Goal: Transaction & Acquisition: Purchase product/service

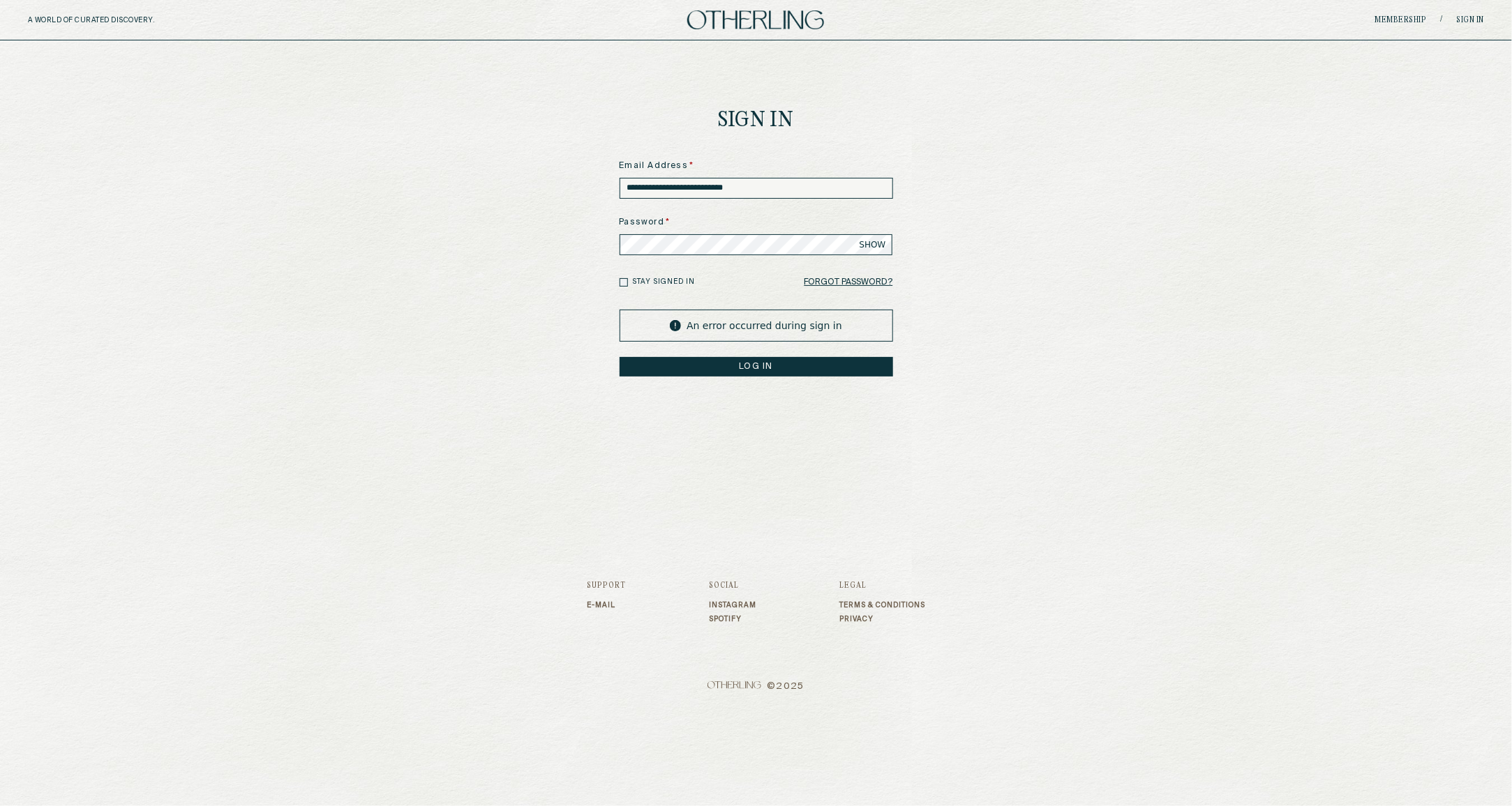
click at [751, 355] on div "An error occurred during sign in LOG IN" at bounding box center [756, 342] width 274 height 67
click at [744, 376] on button "LOG IN" at bounding box center [756, 366] width 274 height 19
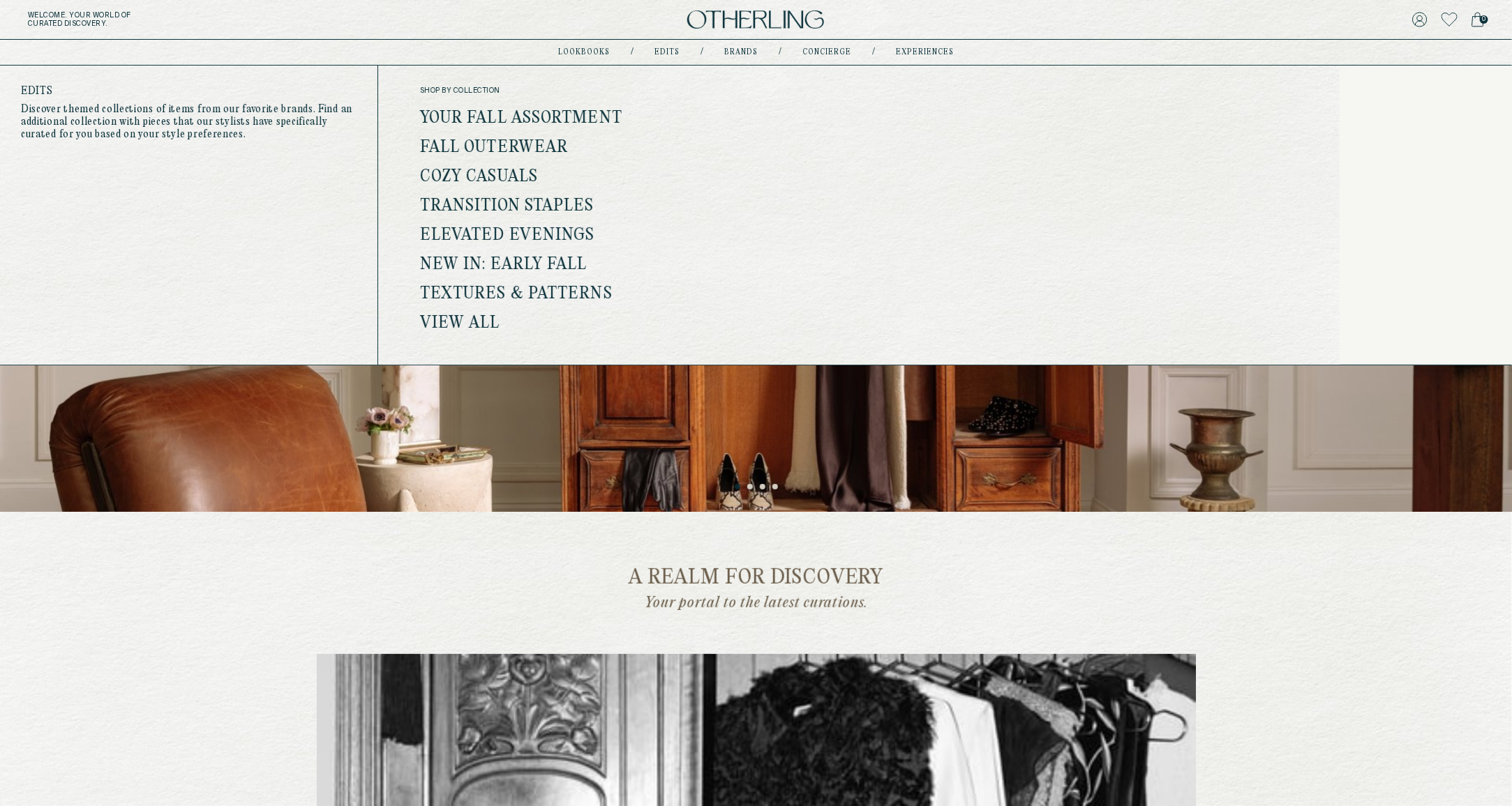
click at [528, 297] on link "Textures & Patterns" at bounding box center [516, 294] width 192 height 18
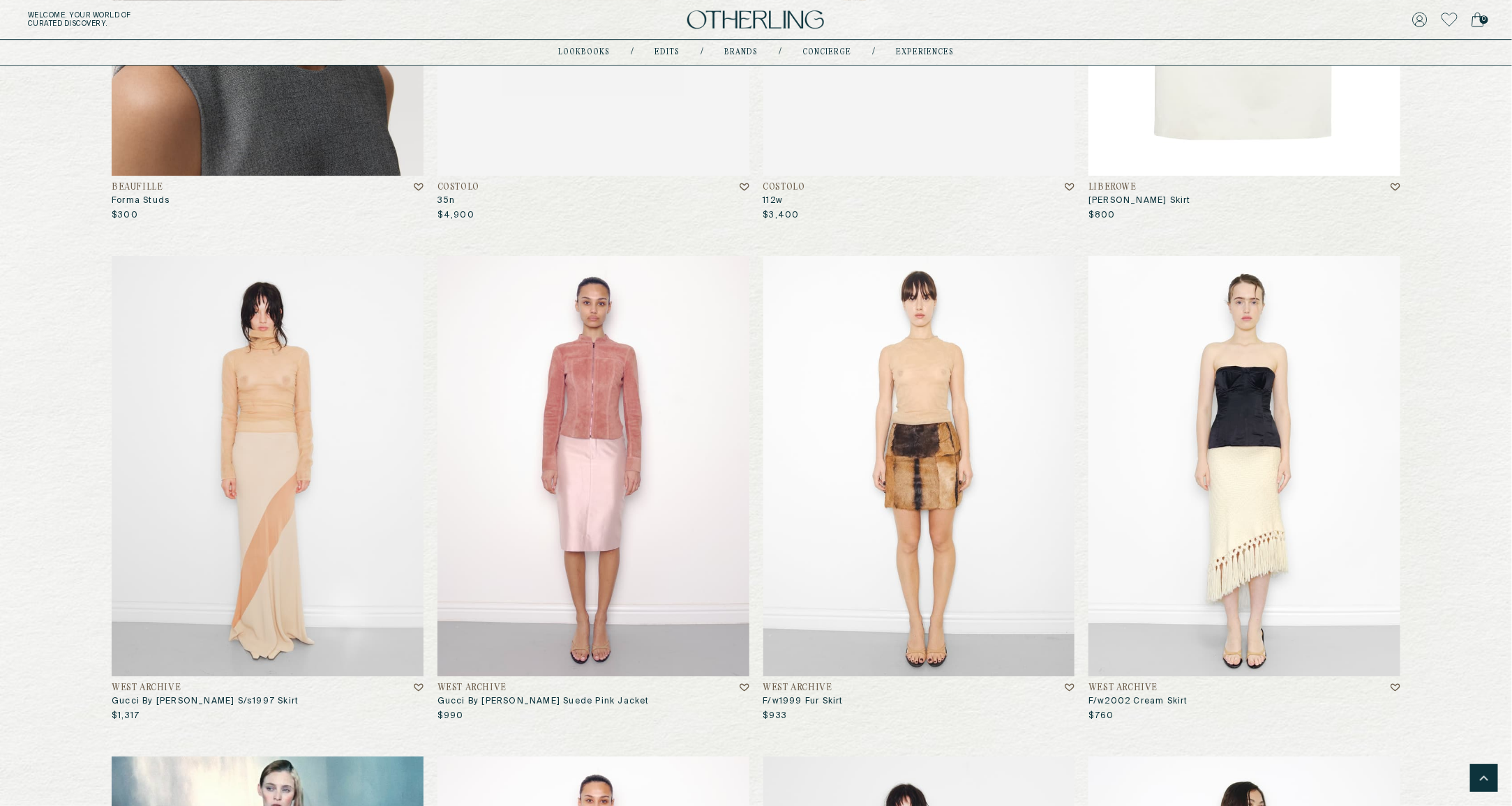
scroll to position [5470, 0]
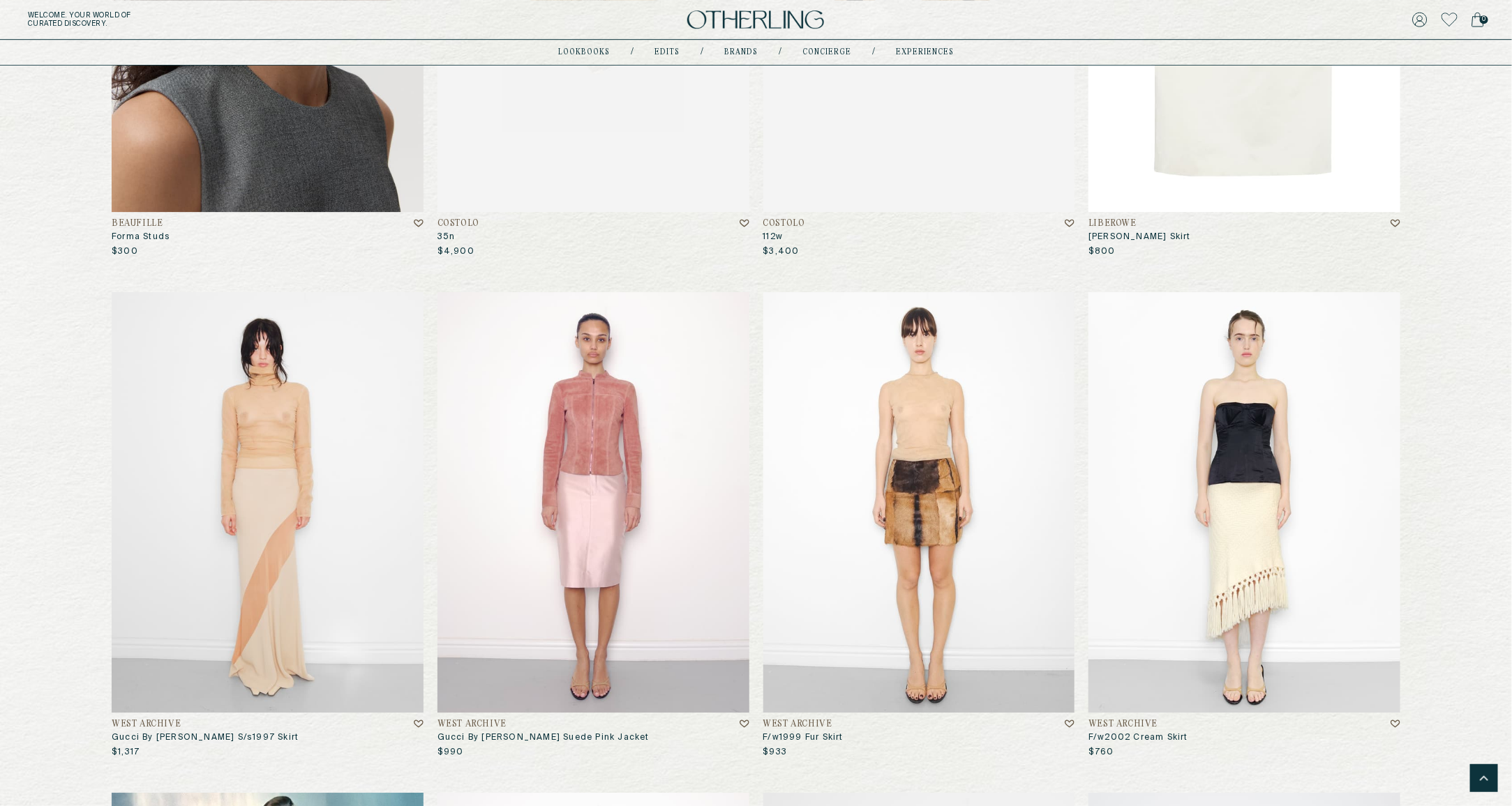
copy div "West Archive Gucci By [PERSON_NAME] S/s1997 Skirt"
drag, startPoint x: 92, startPoint y: 706, endPoint x: 298, endPoint y: 722, distance: 206.6
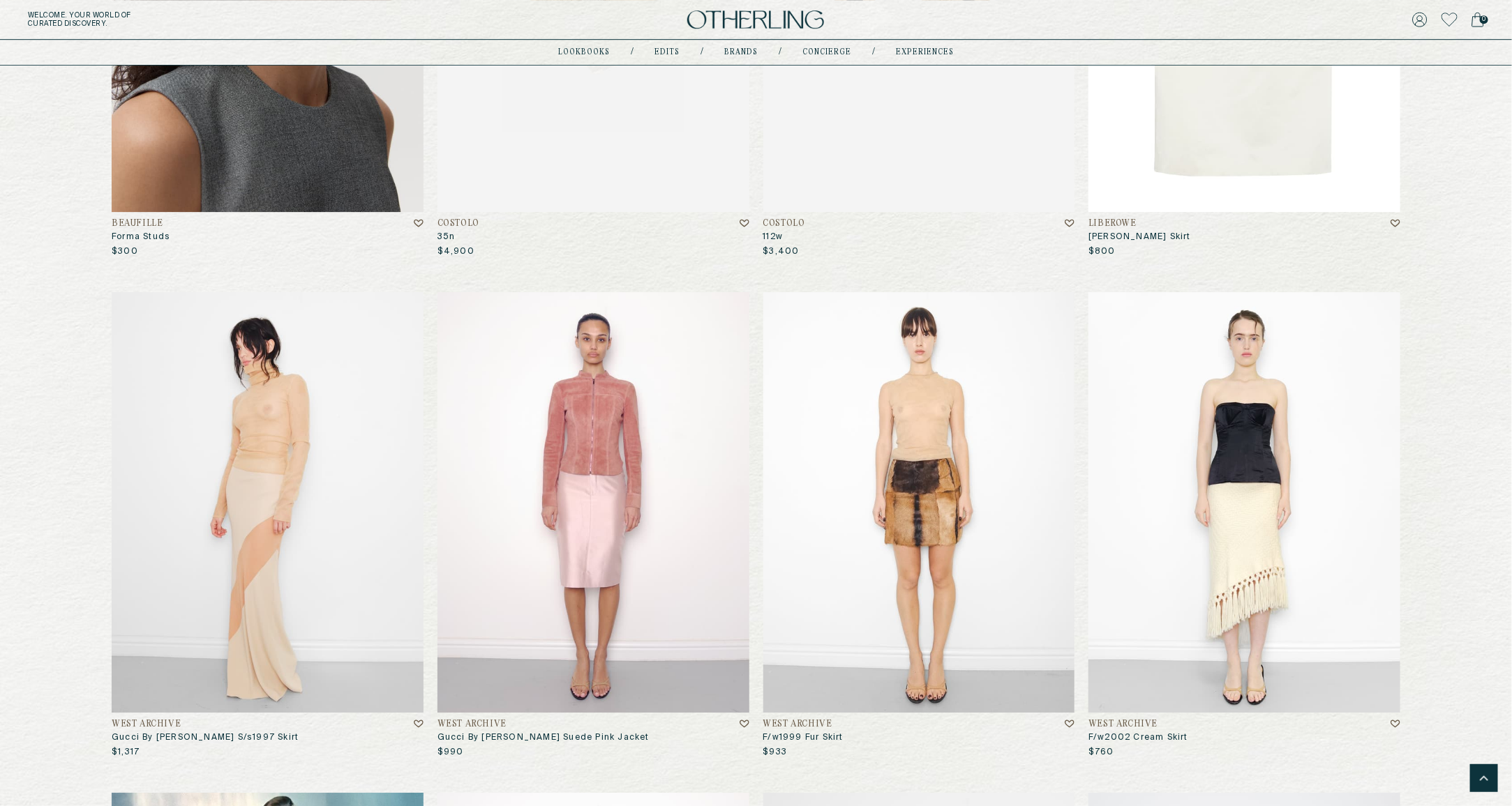
click at [203, 585] on img at bounding box center [267, 502] width 312 height 421
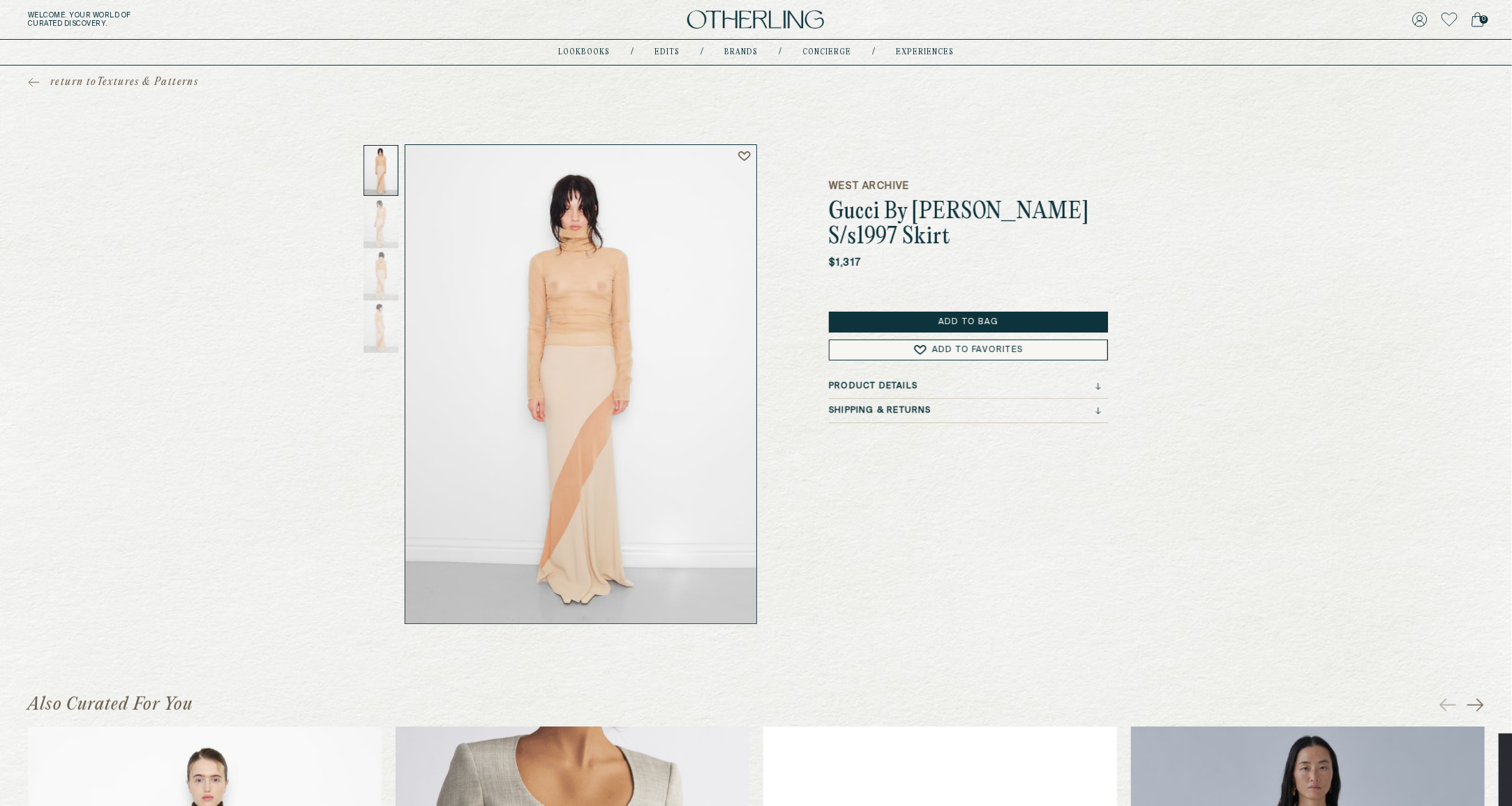
click at [925, 389] on div "Product Details" at bounding box center [965, 386] width 272 height 10
click at [943, 373] on div "West Archive Gucci By Tom Ford S/s1997 Skirt $1,317 Add to Bag Add to Favorites…" at bounding box center [969, 384] width 279 height 480
click at [921, 388] on div "Product Details" at bounding box center [965, 386] width 272 height 10
click at [1001, 444] on div "Shipping & Returns" at bounding box center [969, 439] width 279 height 18
click at [1021, 432] on div "Shipping & Returns" at bounding box center [965, 435] width 272 height 10
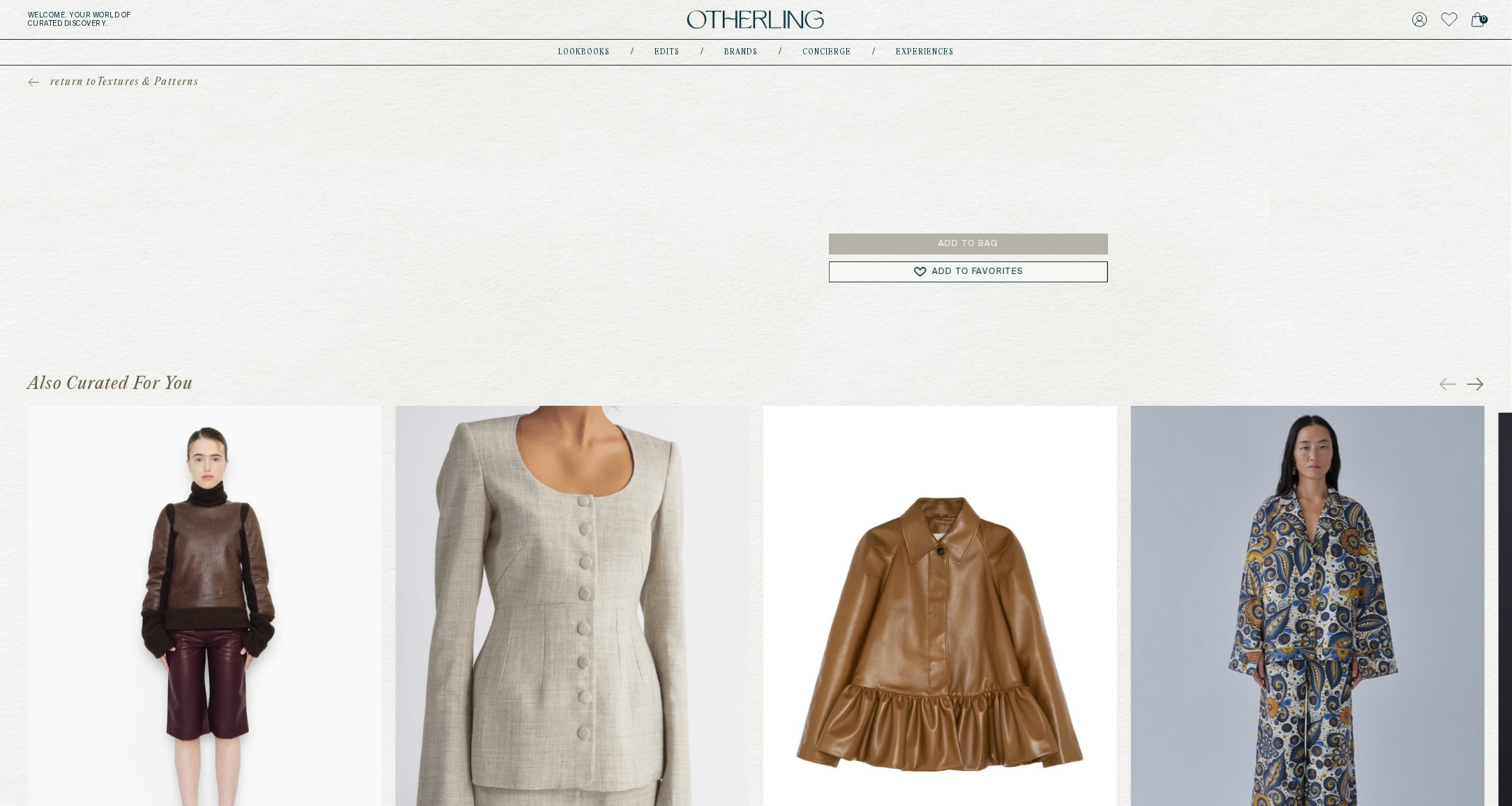
click at [520, 224] on div at bounding box center [581, 224] width 353 height 159
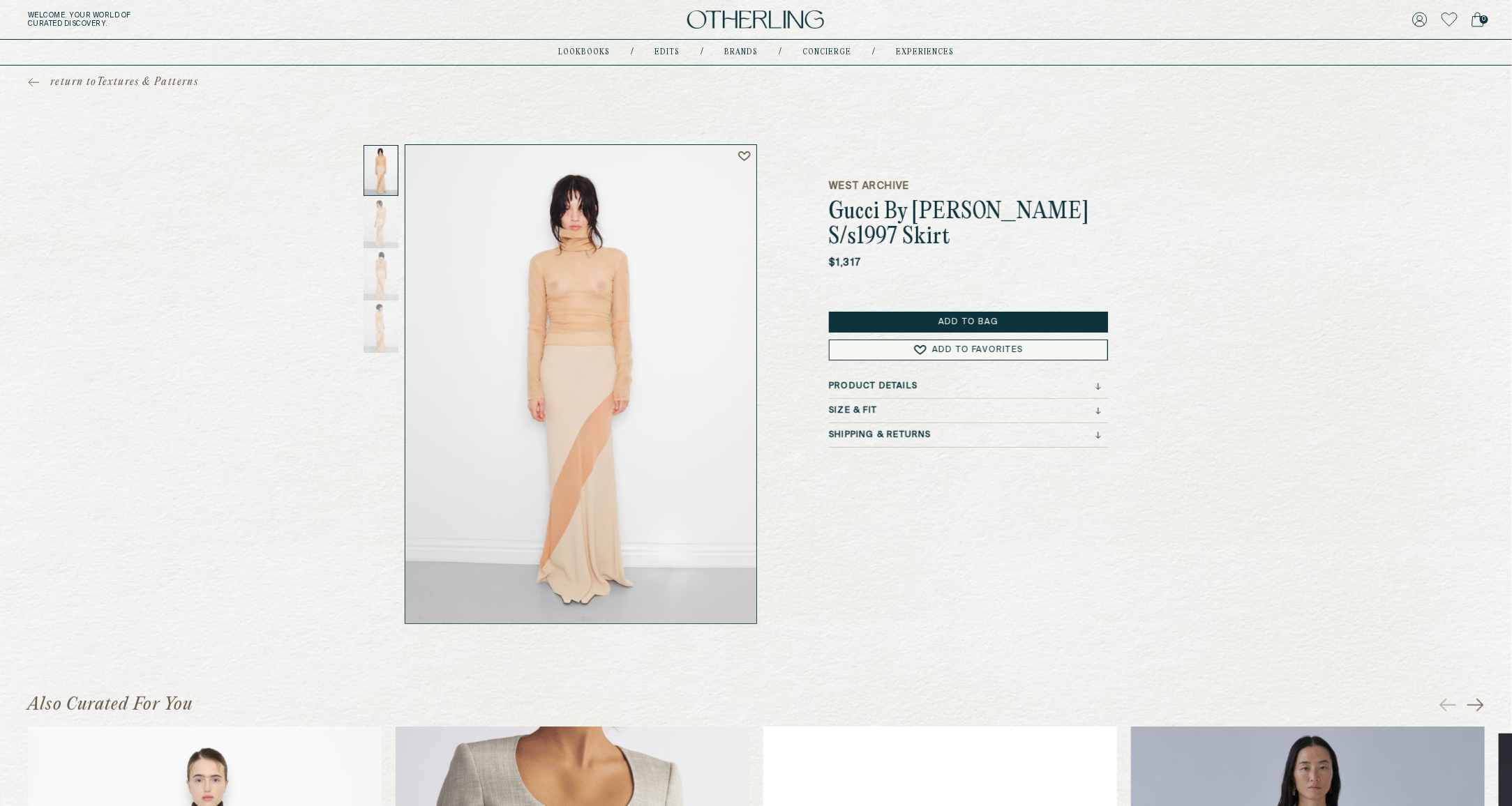
click at [897, 408] on div "Size & Fit" at bounding box center [965, 411] width 272 height 10
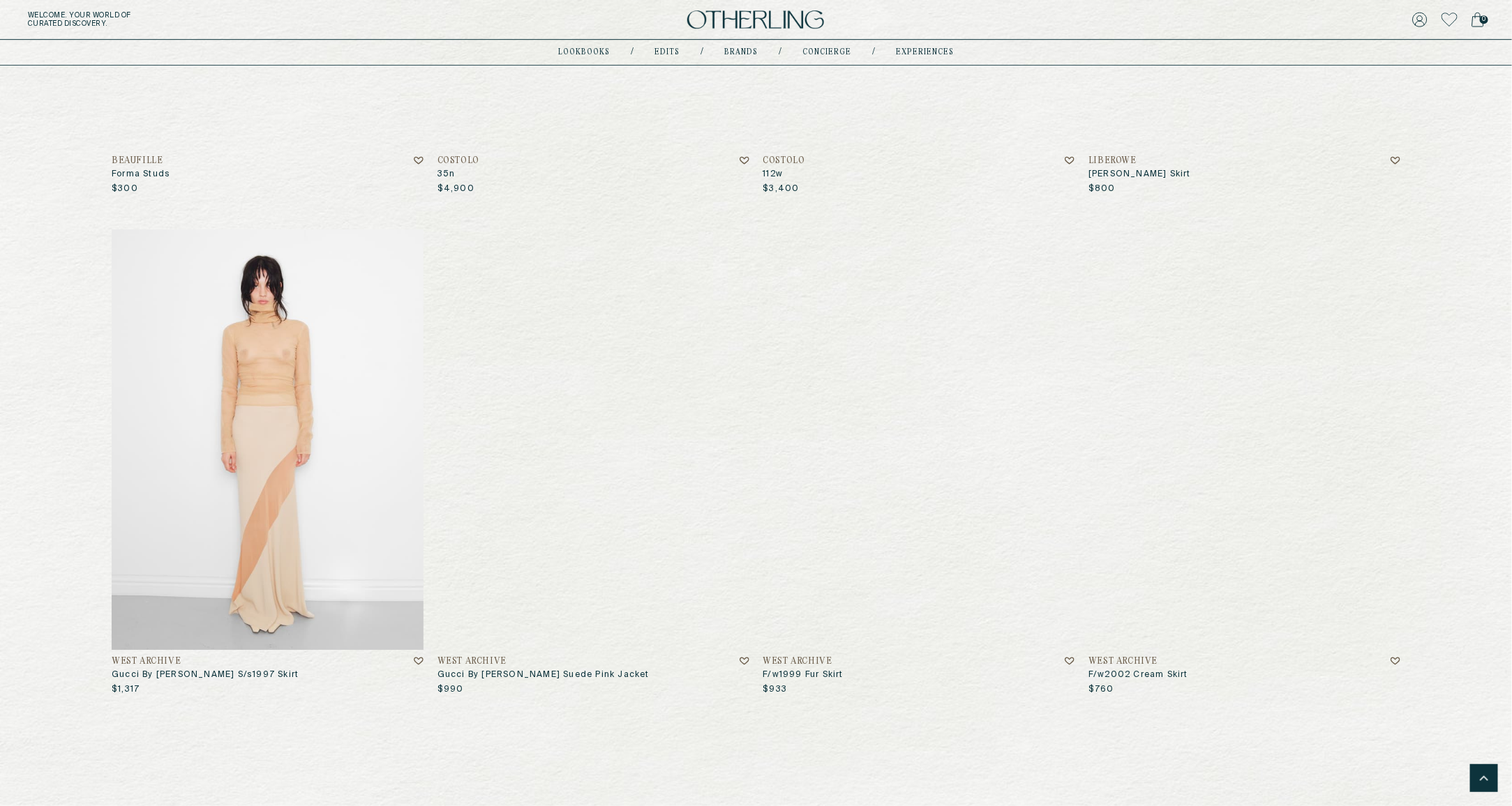
scroll to position [5545, 0]
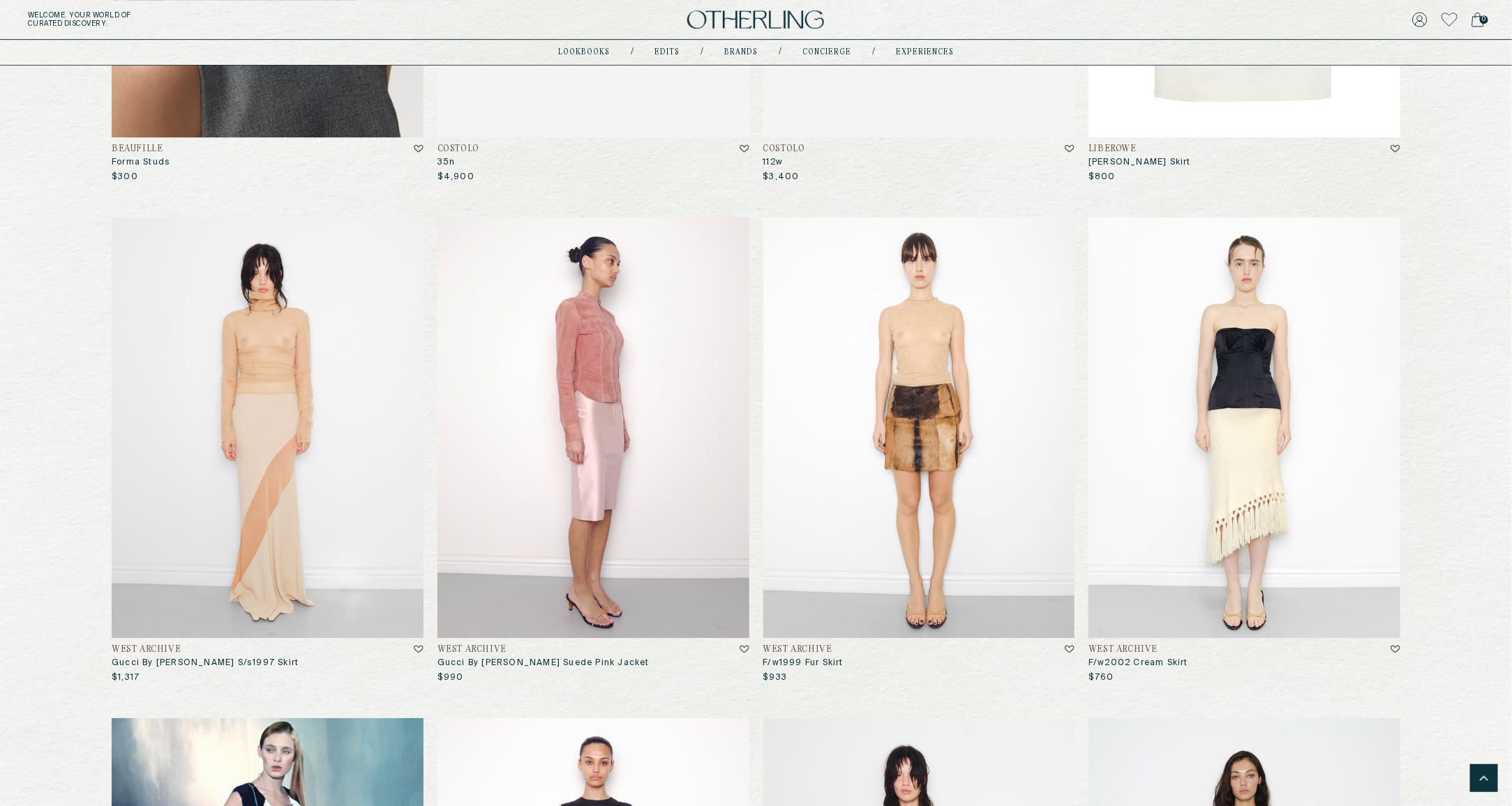
click at [615, 424] on img at bounding box center [593, 428] width 312 height 421
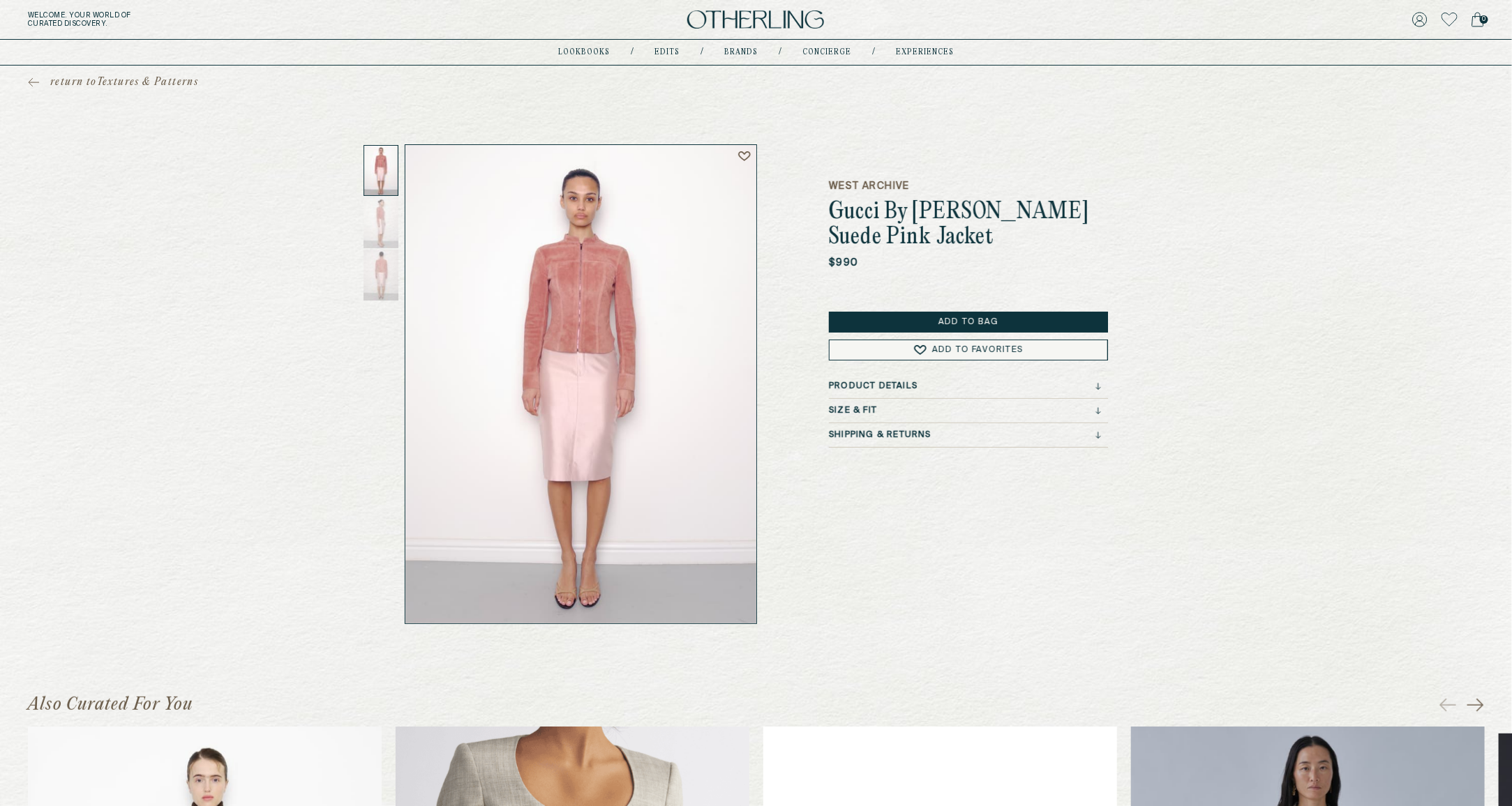
click at [952, 414] on div "Size & Fit" at bounding box center [965, 411] width 272 height 10
click at [946, 387] on div "Product Details" at bounding box center [965, 386] width 272 height 10
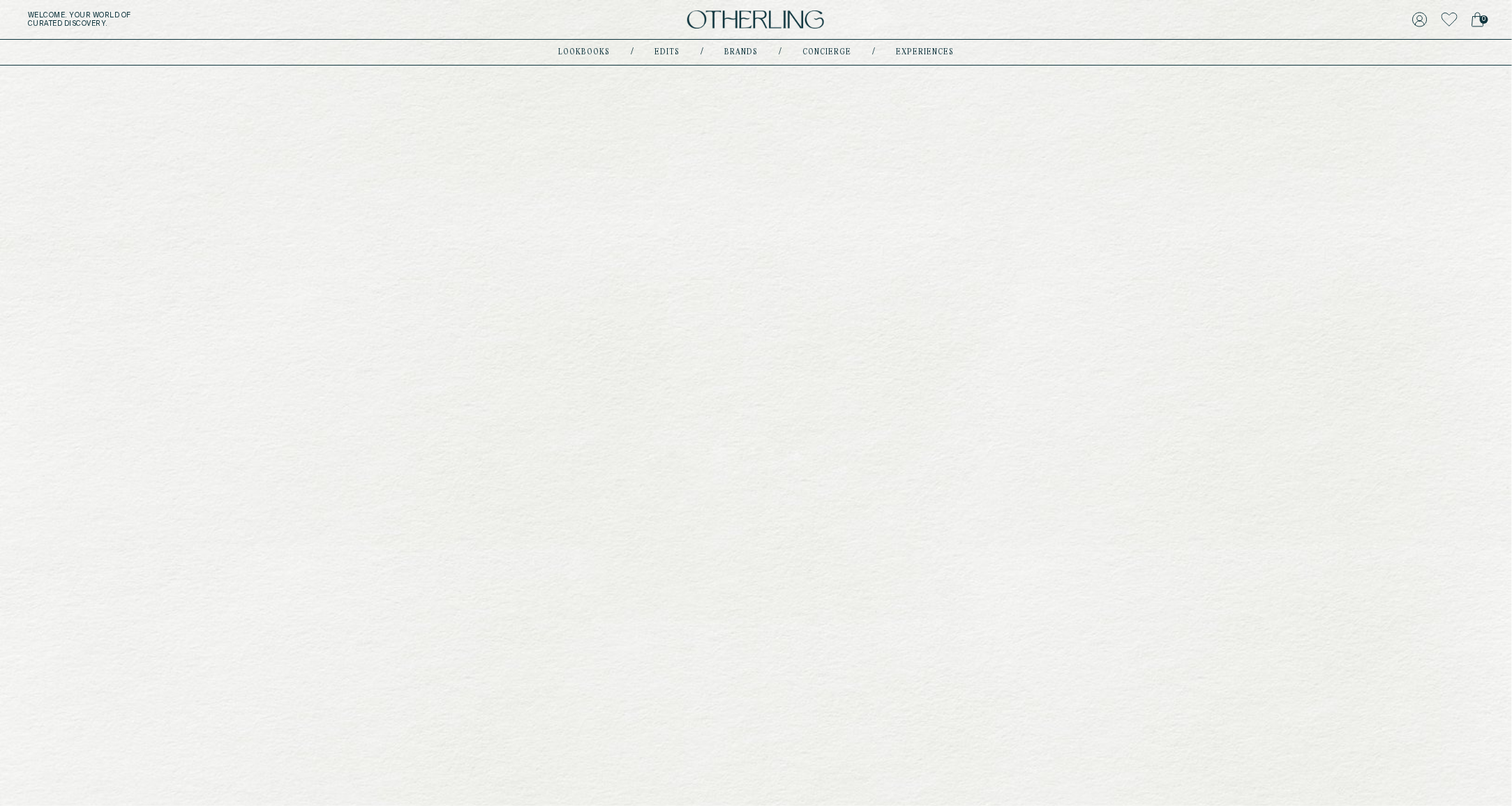
scroll to position [5545, 0]
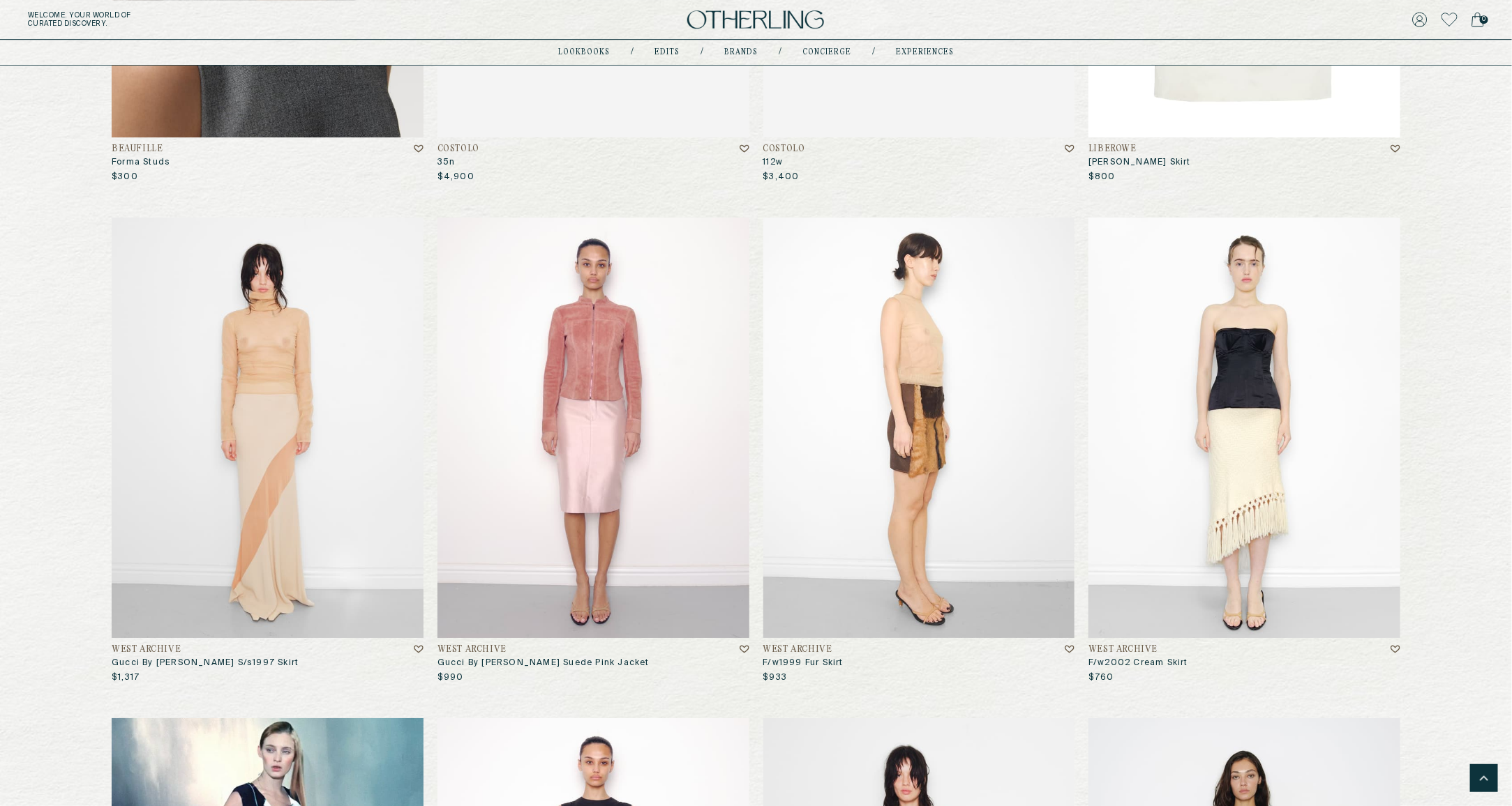
click at [939, 455] on img at bounding box center [919, 428] width 312 height 421
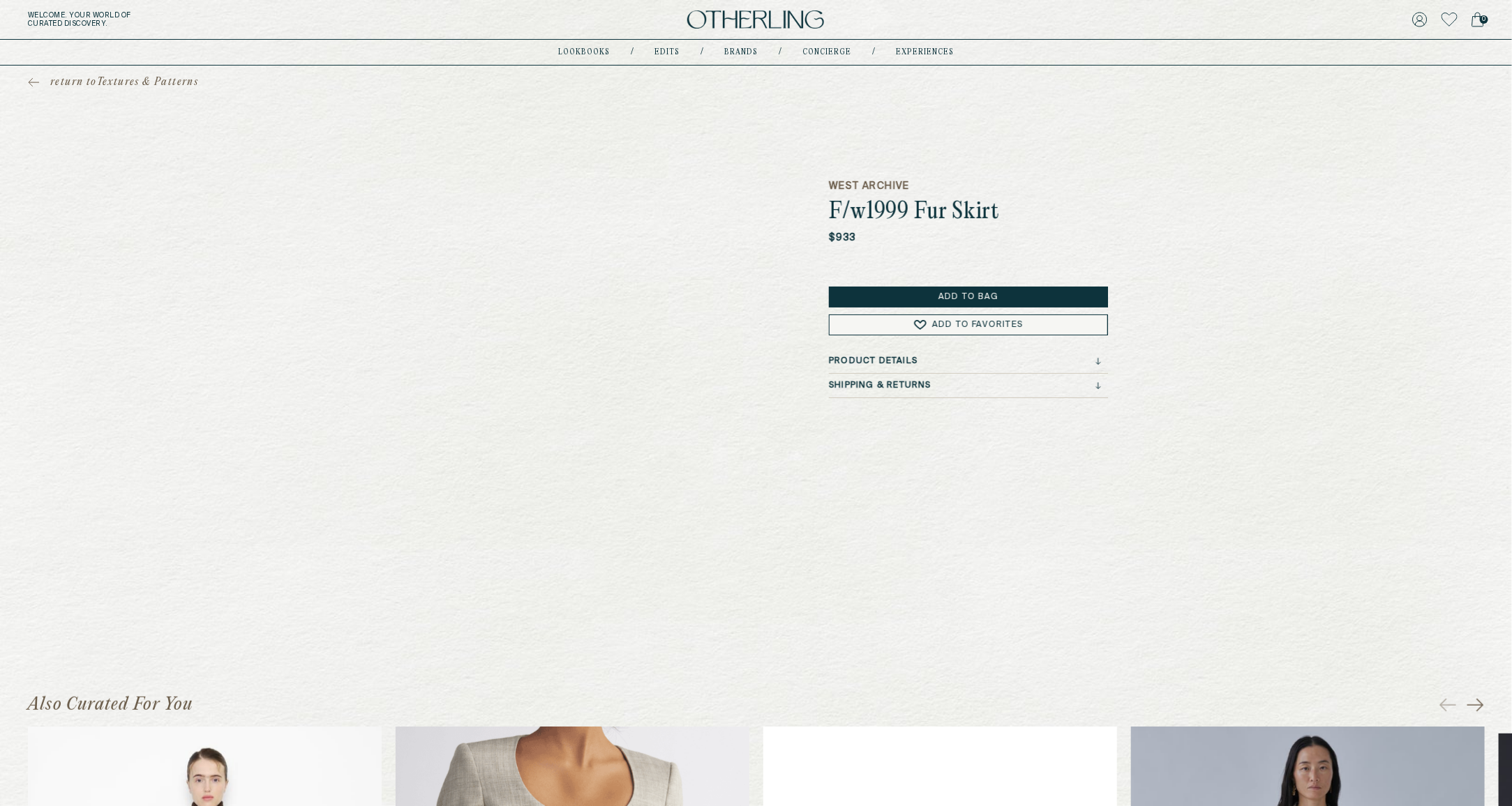
click at [929, 367] on div "Product Details" at bounding box center [969, 365] width 279 height 18
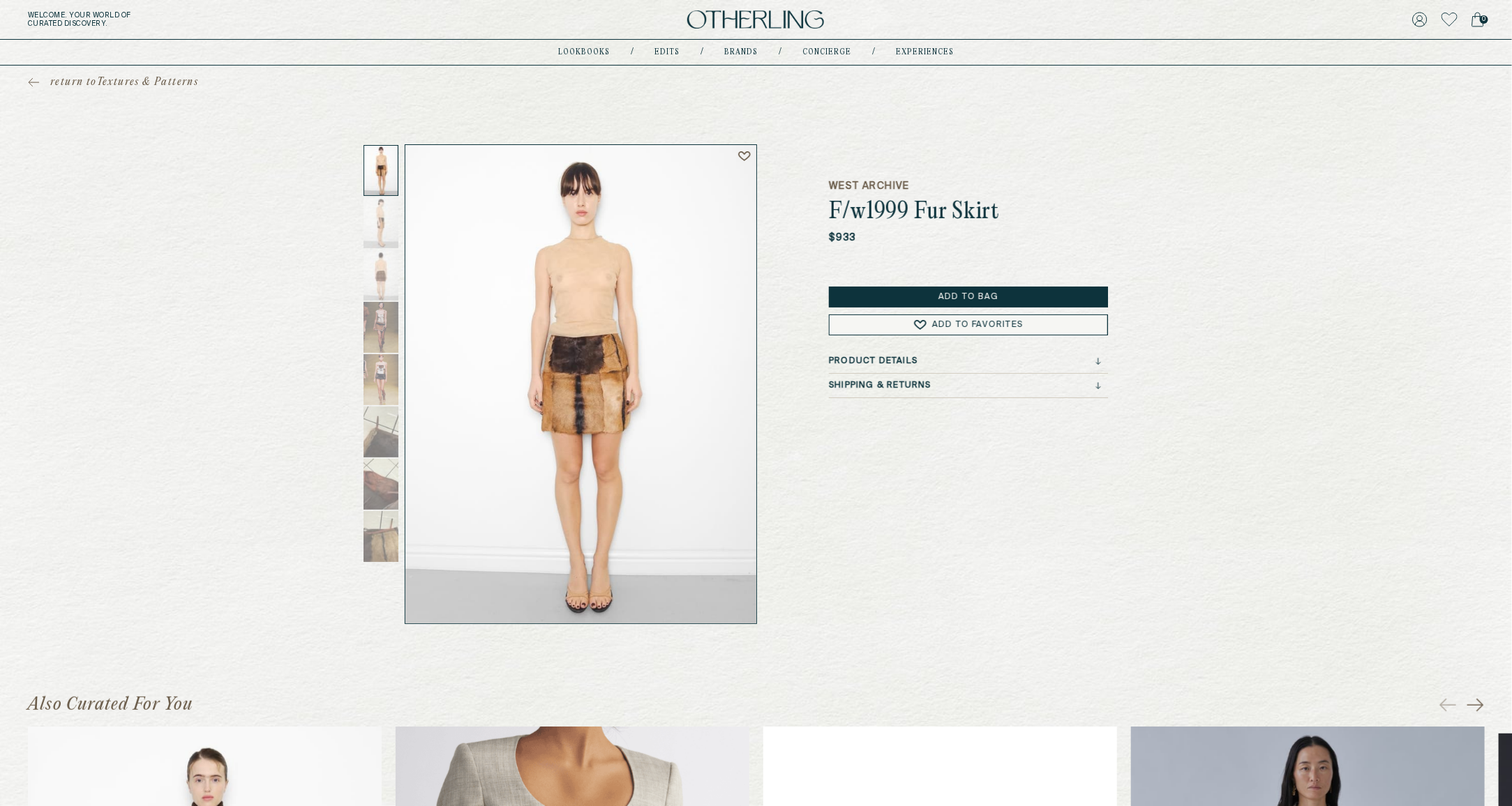
click at [927, 355] on div "West Archive F/w1999 Fur Skirt $933 Add to Bag Add to Favorites Product Details…" at bounding box center [969, 384] width 279 height 480
click at [907, 356] on h3 "Product Details" at bounding box center [874, 361] width 89 height 10
click at [905, 444] on div "Product Details Miu Miu F/W1999 goat fur skirt with perforated mesh back and la…" at bounding box center [969, 410] width 279 height 108
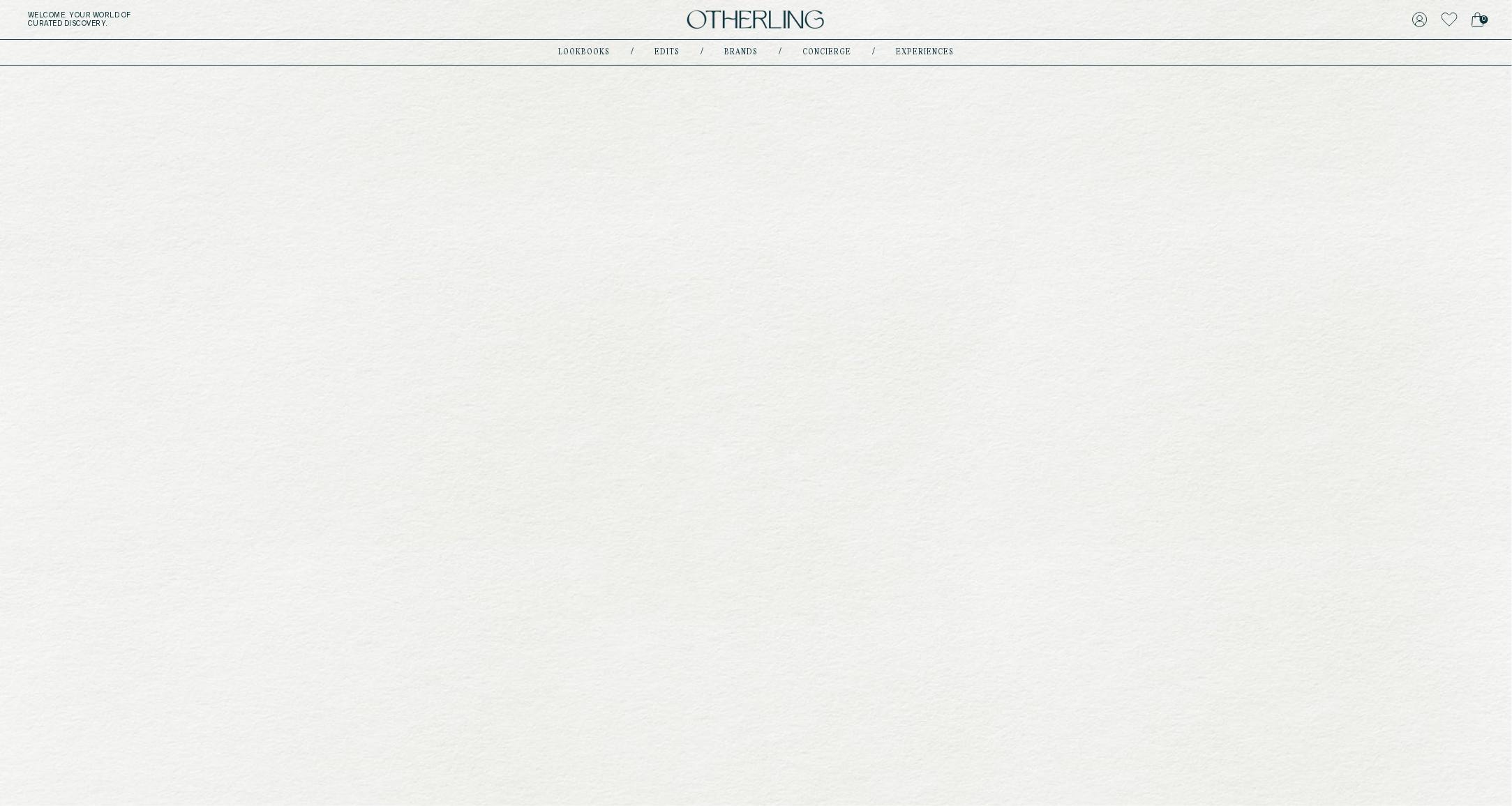
scroll to position [5545, 0]
